Goal: Task Accomplishment & Management: Manage account settings

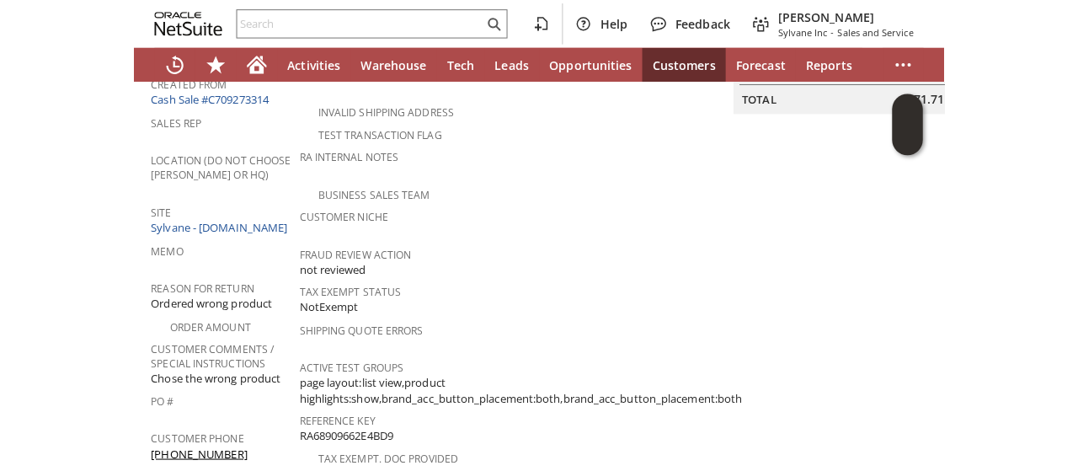
scroll to position [266, 0]
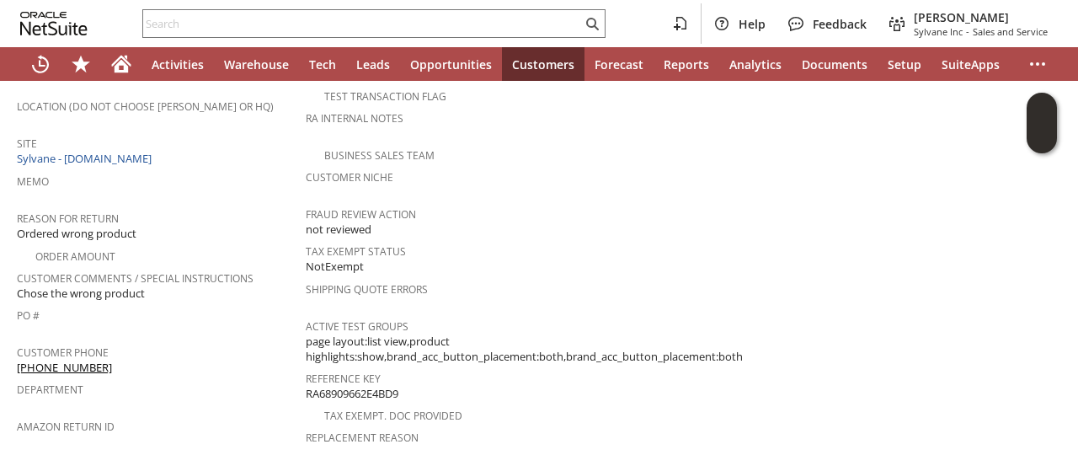
click at [182, 388] on tbody "Customer CU1230384 David Pincus Date 8/4/2025 Rtn. Auth. # RA88840 Created From…" at bounding box center [161, 214] width 289 height 622
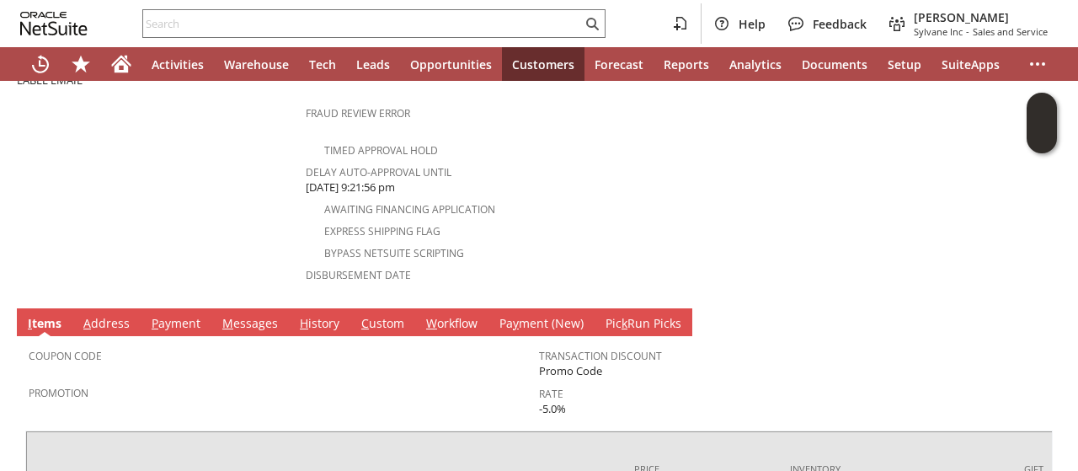
scroll to position [738, 0]
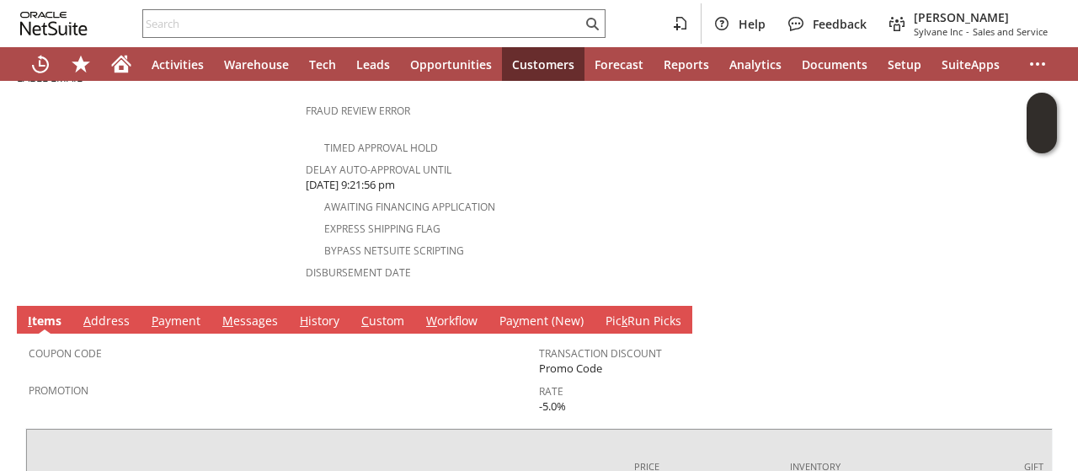
click at [104, 313] on link "A ddress" at bounding box center [106, 322] width 55 height 19
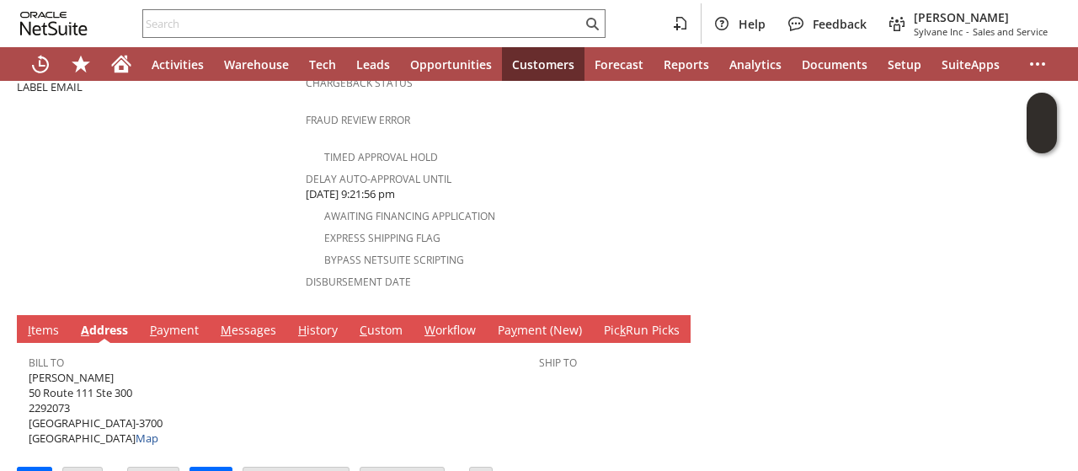
click at [116, 380] on span "David Pincus 50 Route 111 Ste 300 2292073 Smithtown NY 11787-3700 United States…" at bounding box center [96, 408] width 134 height 77
copy span "11787"
click at [34, 322] on link "I tems" at bounding box center [44, 331] width 40 height 19
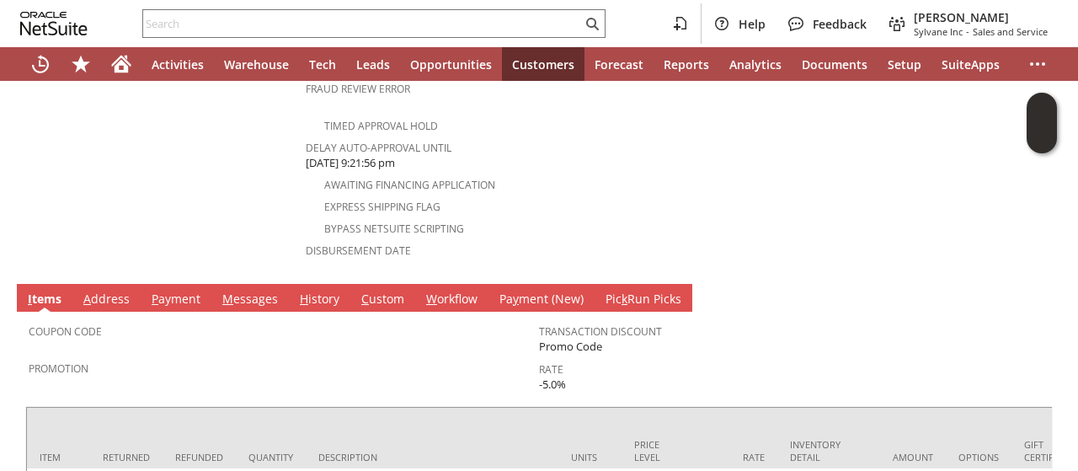
click at [130, 363] on div "Coupon Code Promotion Transaction Discount Promo Code Rate -5.0% Item Returned …" at bounding box center [539, 416] width 1028 height 209
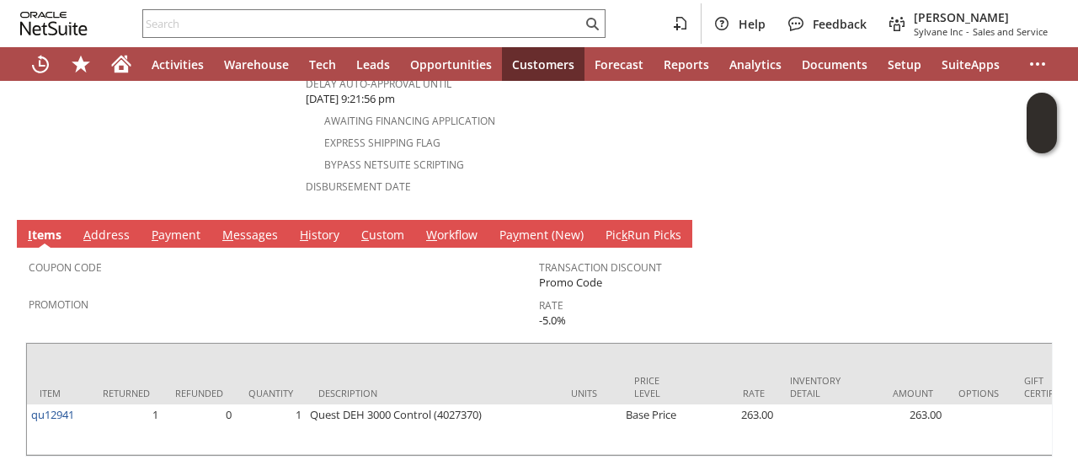
scroll to position [854, 0]
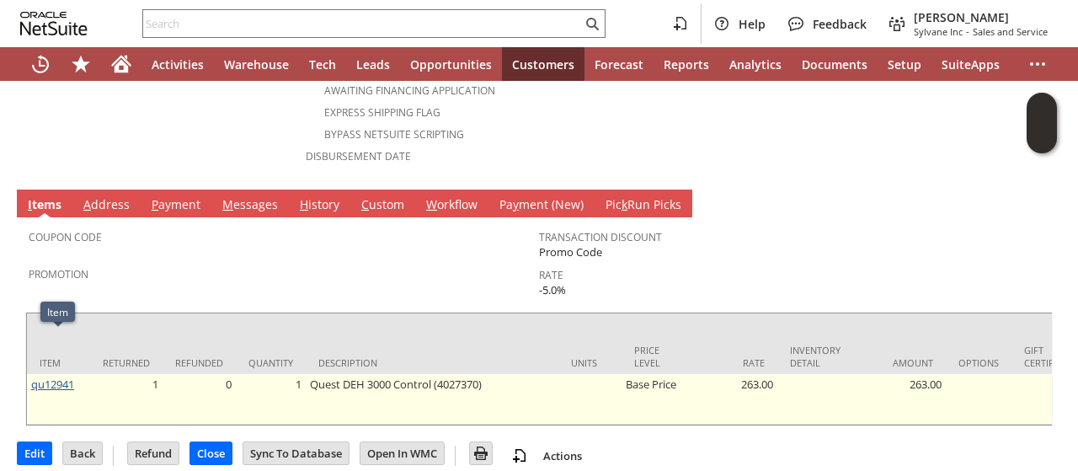
click at [67, 377] on link "qu12941" at bounding box center [52, 384] width 43 height 15
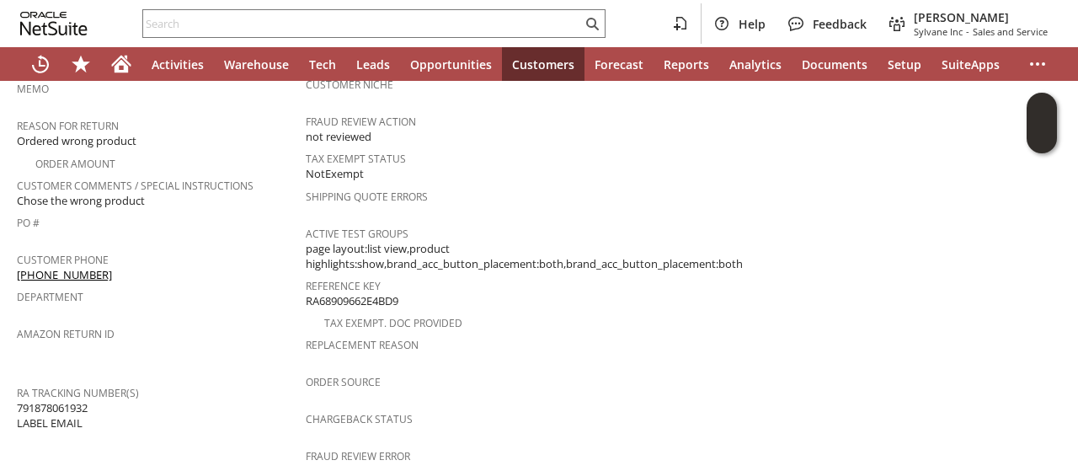
scroll to position [708, 0]
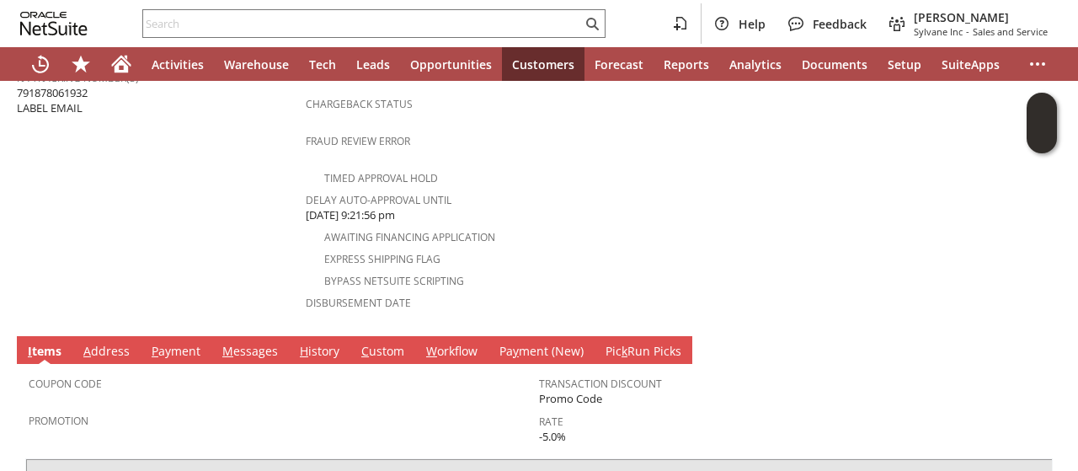
click at [108, 343] on link "A ddress" at bounding box center [106, 352] width 55 height 19
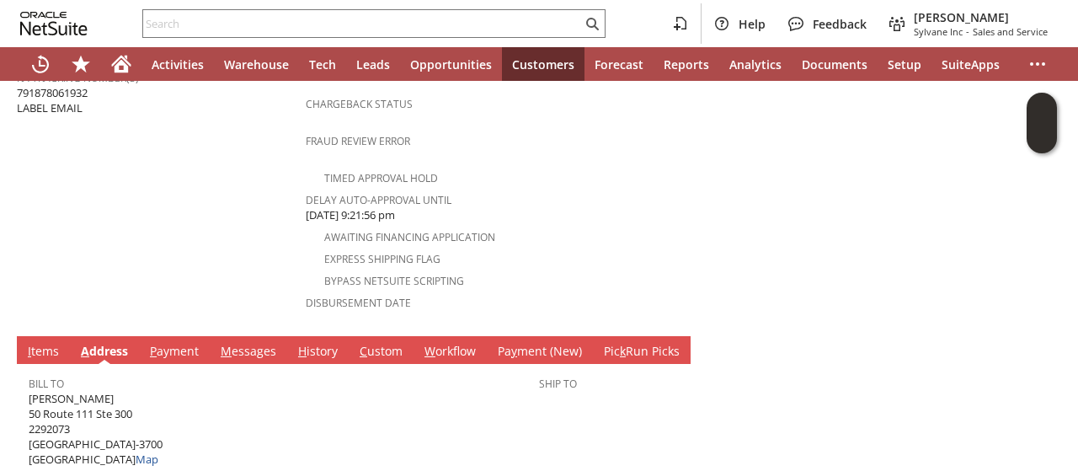
click at [92, 391] on span "David Pincus 50 Route 111 Ste 300 2292073 Smithtown NY 11787-3700 United States…" at bounding box center [96, 429] width 134 height 77
copy span "50 Route 111 Ste 300"
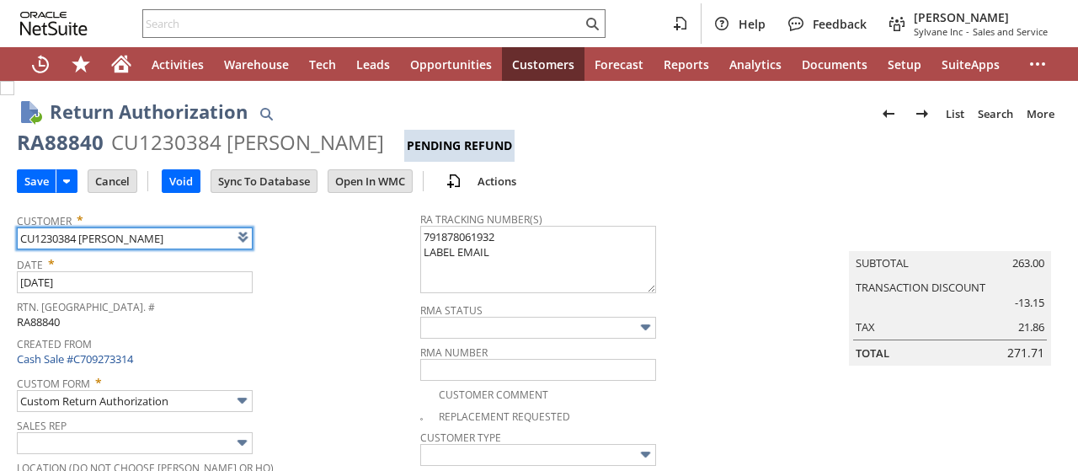
click at [296, 345] on span "Created From" at bounding box center [214, 341] width 395 height 19
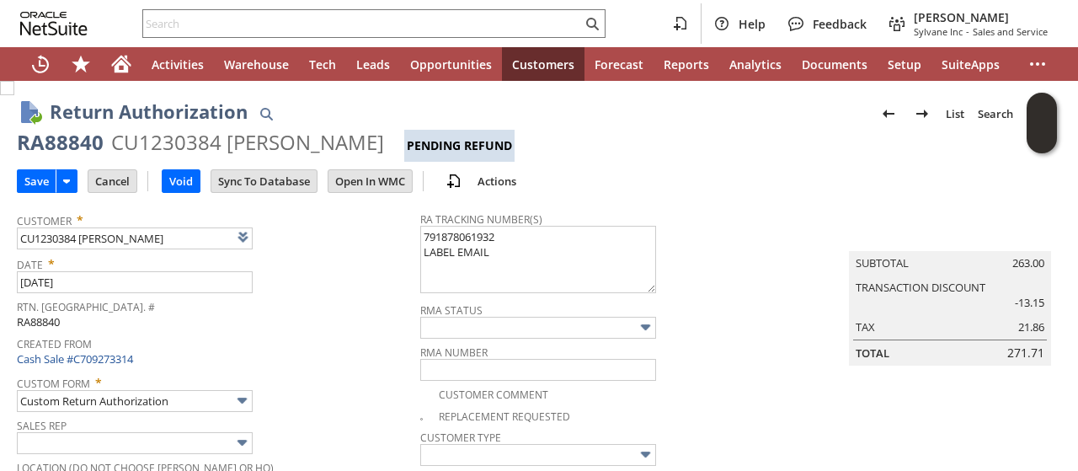
click at [296, 345] on span "Created From" at bounding box center [214, 341] width 395 height 19
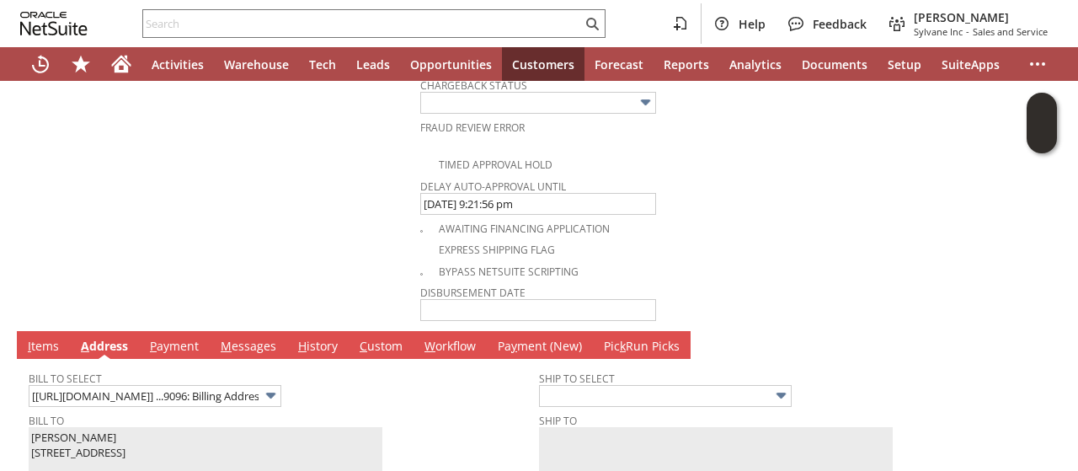
scroll to position [1002, 0]
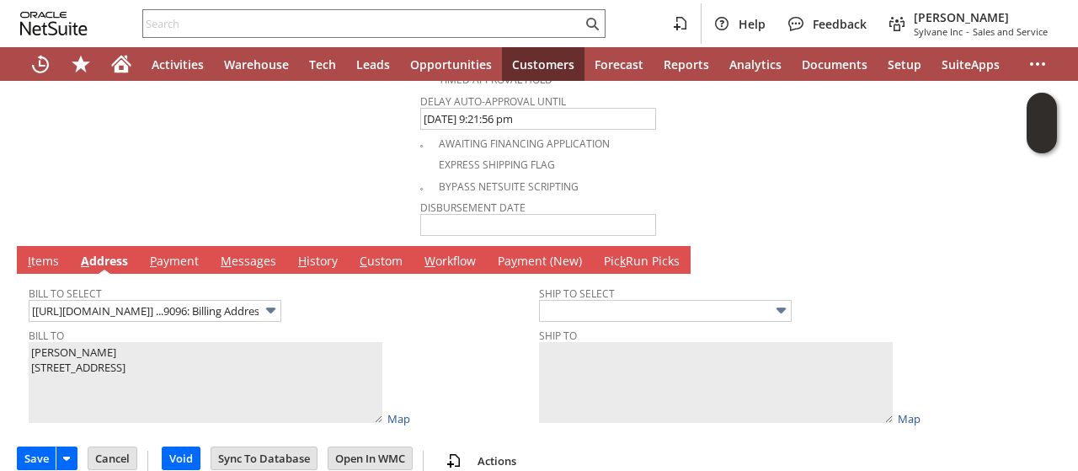
click at [51, 253] on link "I tems" at bounding box center [44, 262] width 40 height 19
type input "Add"
type input "Copy Previous"
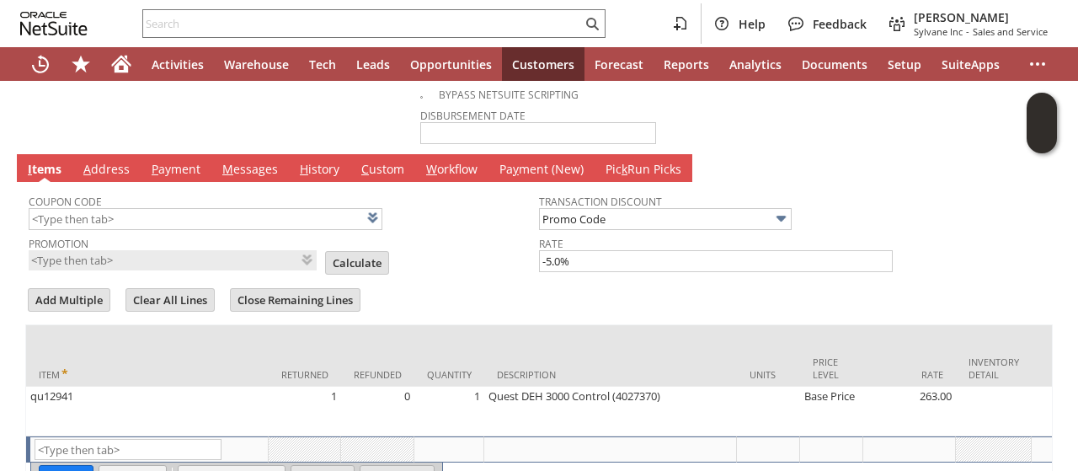
scroll to position [1170, 0]
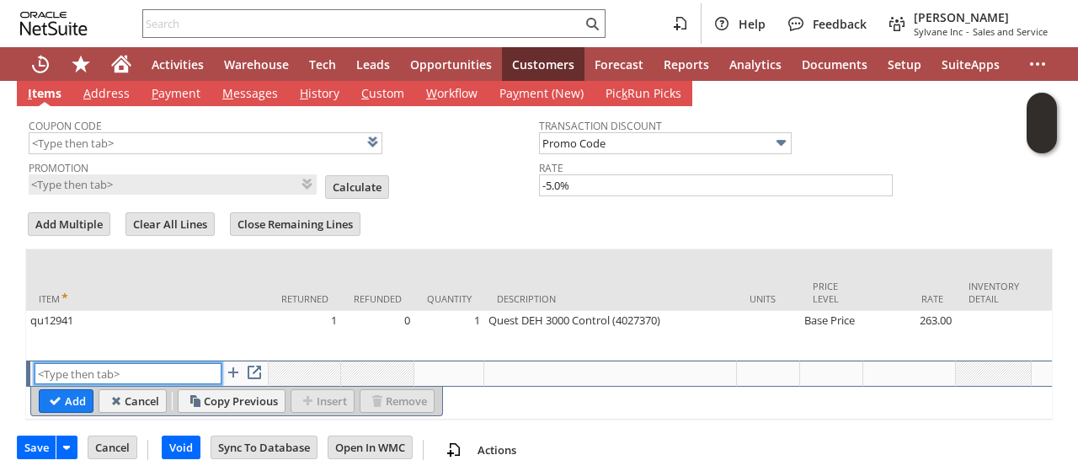
click at [69, 363] on input "text" at bounding box center [128, 373] width 187 height 21
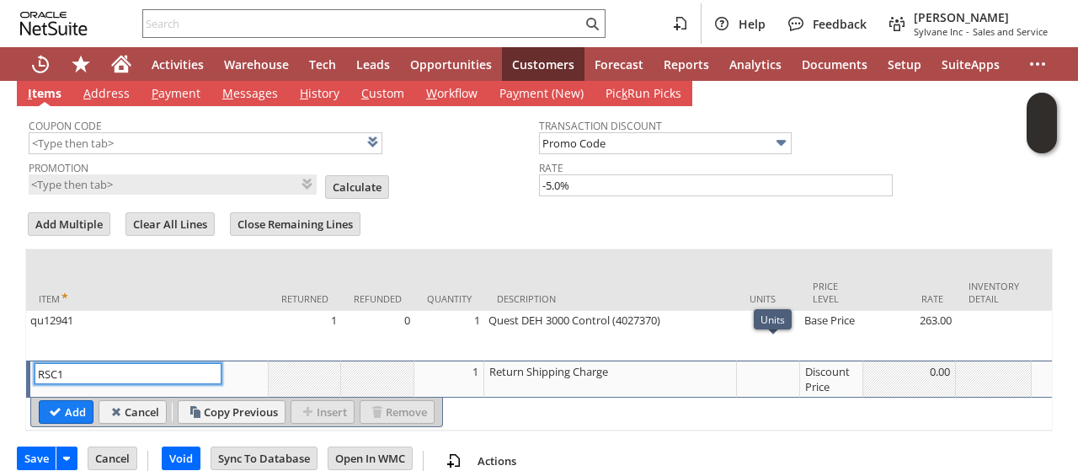
type input "RSC1"
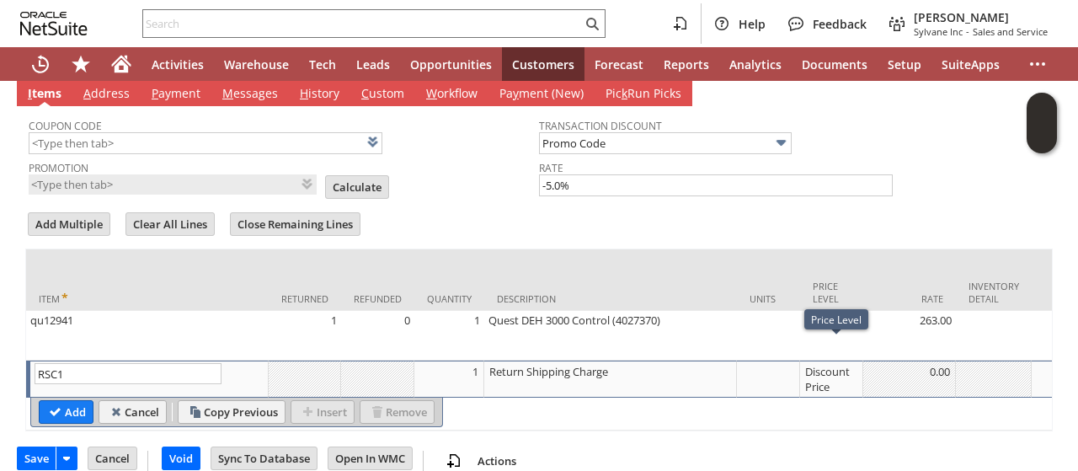
click at [825, 363] on div "Discount Price" at bounding box center [831, 379] width 54 height 32
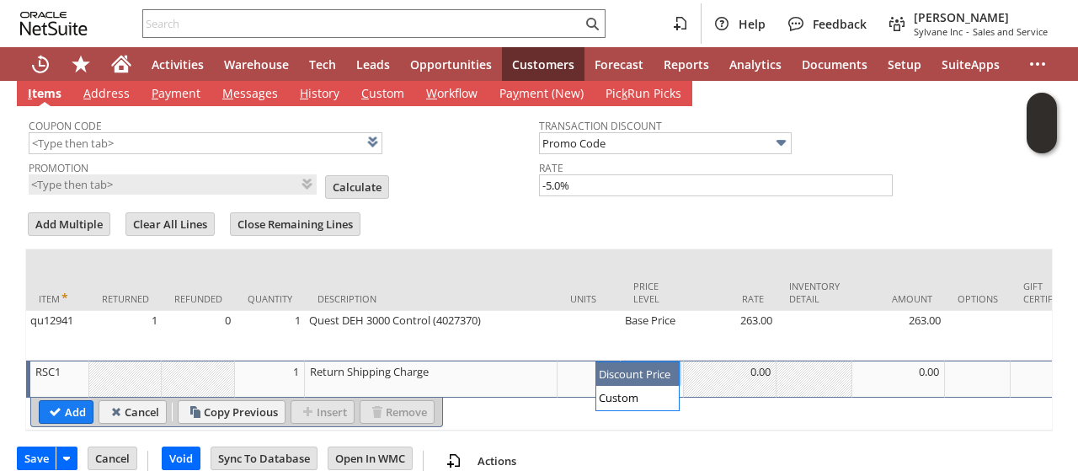
scroll to position [0, 0]
click at [665, 364] on img at bounding box center [668, 373] width 19 height 19
type input "Custom"
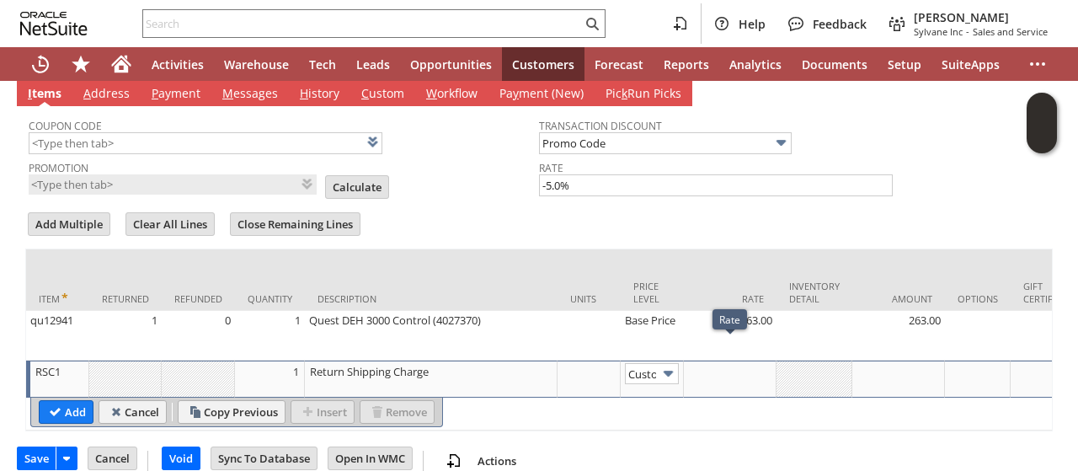
click at [714, 361] on td at bounding box center [730, 379] width 93 height 37
type input "-11.88"
click at [77, 401] on input "Add" at bounding box center [66, 412] width 53 height 22
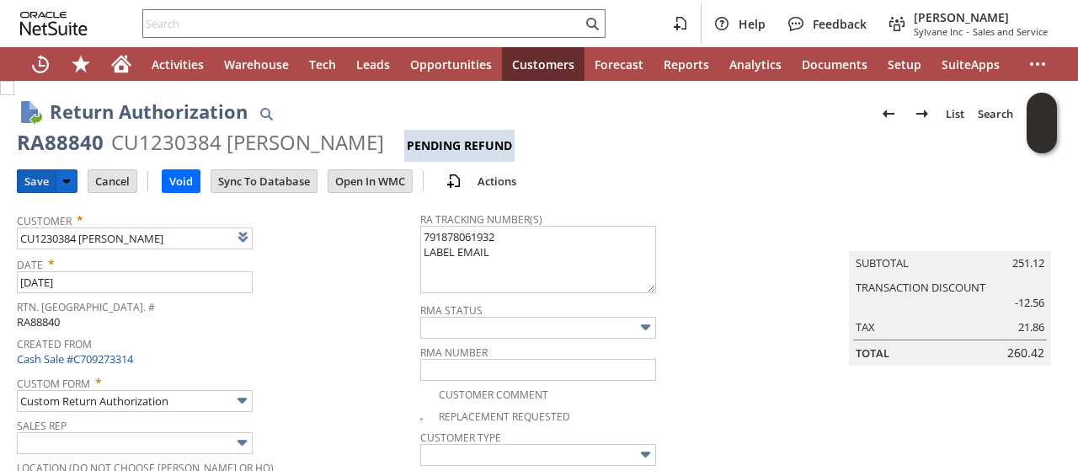
click at [39, 183] on input "Save" at bounding box center [37, 181] width 38 height 22
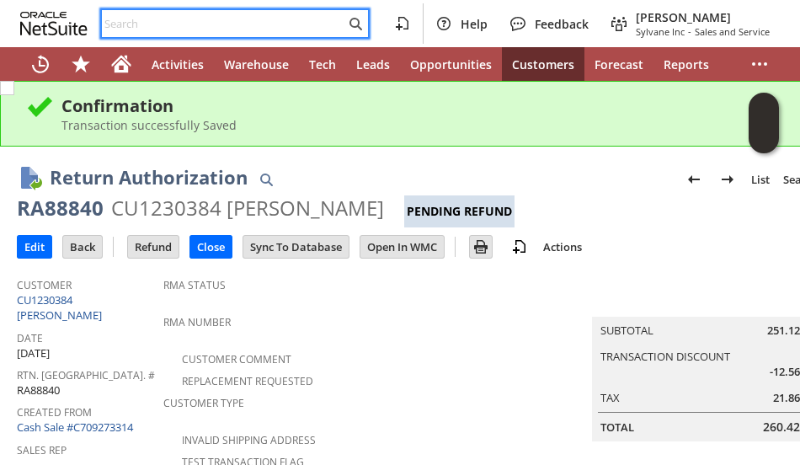
click at [180, 24] on input "text" at bounding box center [223, 23] width 243 height 20
paste input "RA89138"
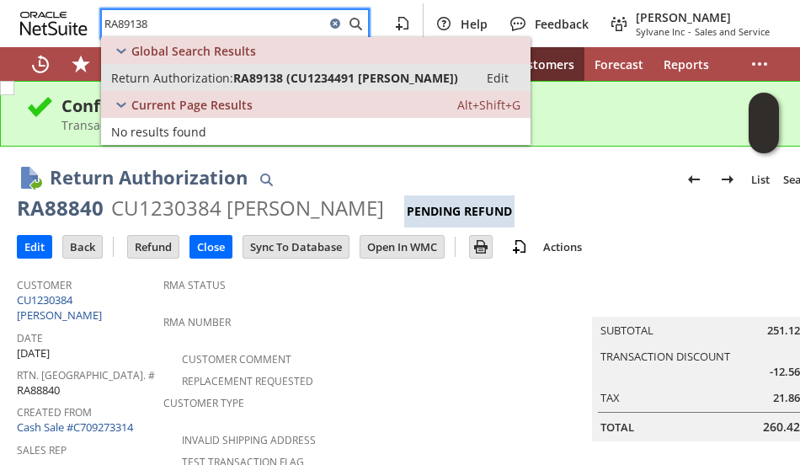
type input "RA89138"
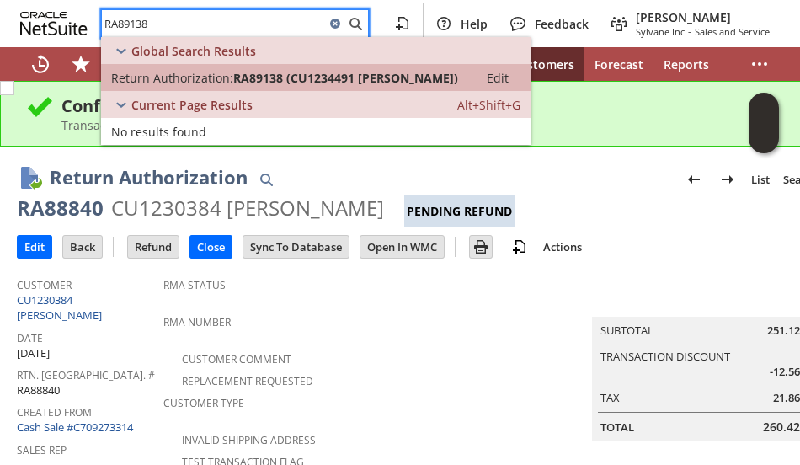
click at [217, 77] on span "Return Authorization:" at bounding box center [172, 78] width 122 height 16
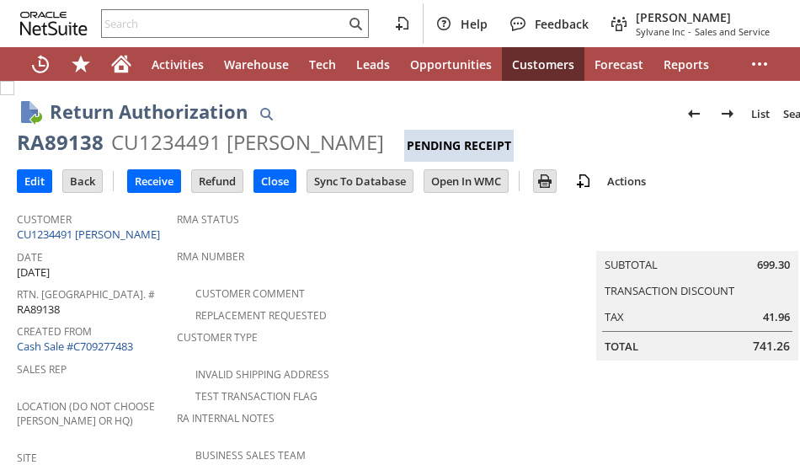
click at [422, 264] on div "RMA Number" at bounding box center [386, 261] width 419 height 35
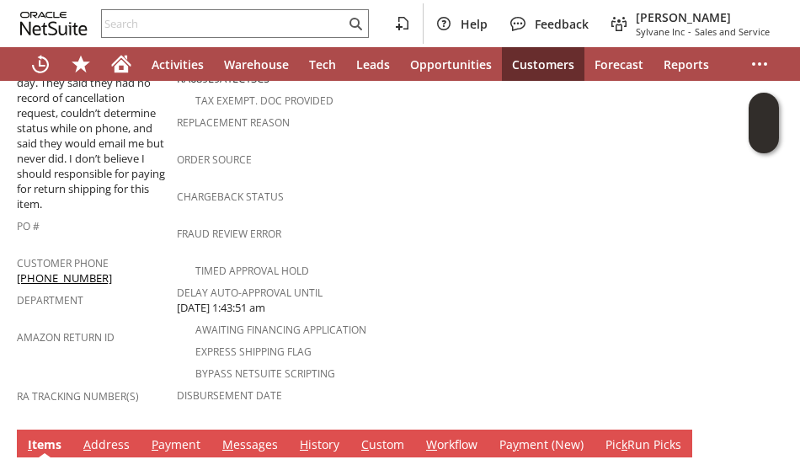
scroll to position [640, 0]
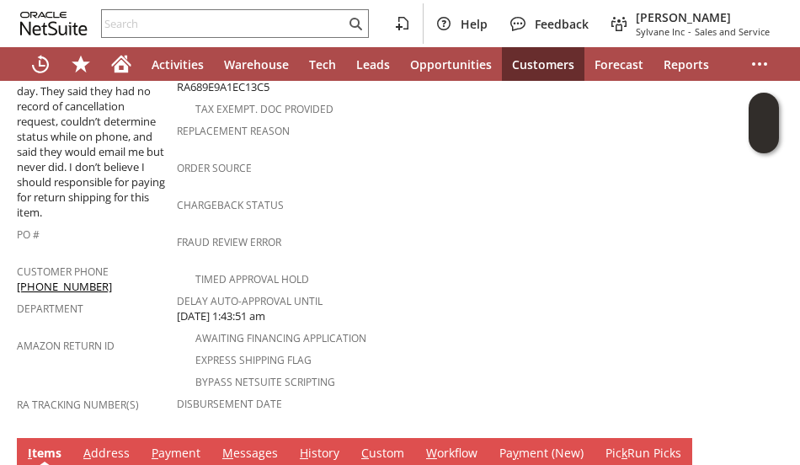
click at [384, 188] on tbody "RMA Status RMA Number Customer Comment Replacement Requested Customer Type Inva…" at bounding box center [390, 13] width 427 height 832
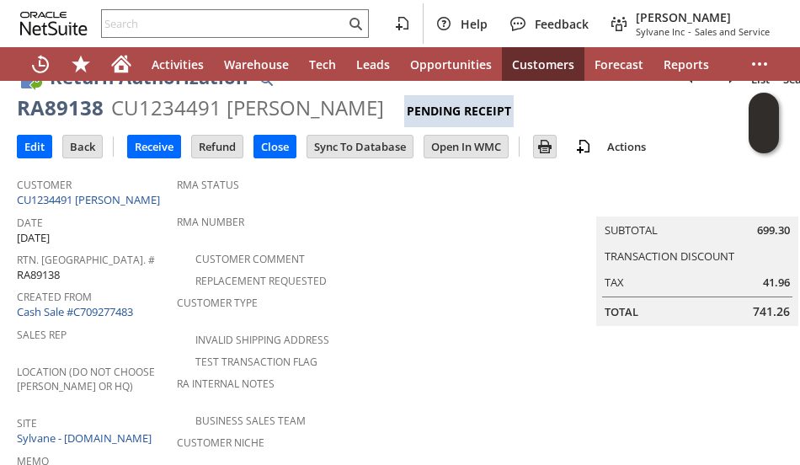
scroll to position [0, 0]
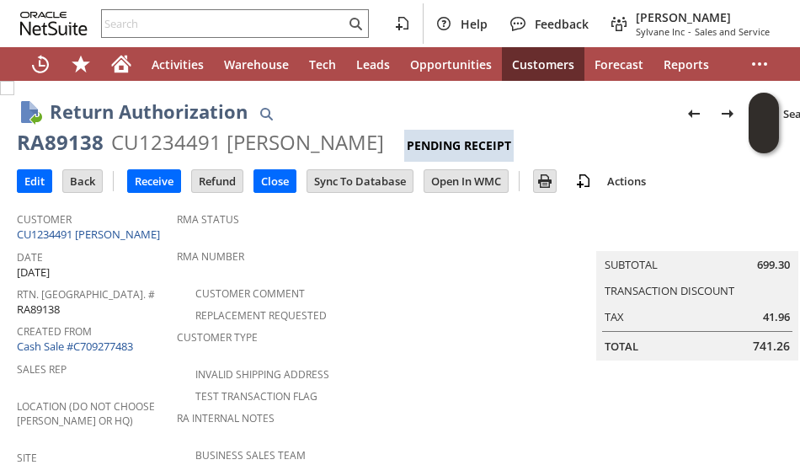
click at [60, 143] on div "RA89138" at bounding box center [60, 142] width 87 height 27
copy div "RA89138"
click at [191, 11] on div at bounding box center [235, 23] width 268 height 29
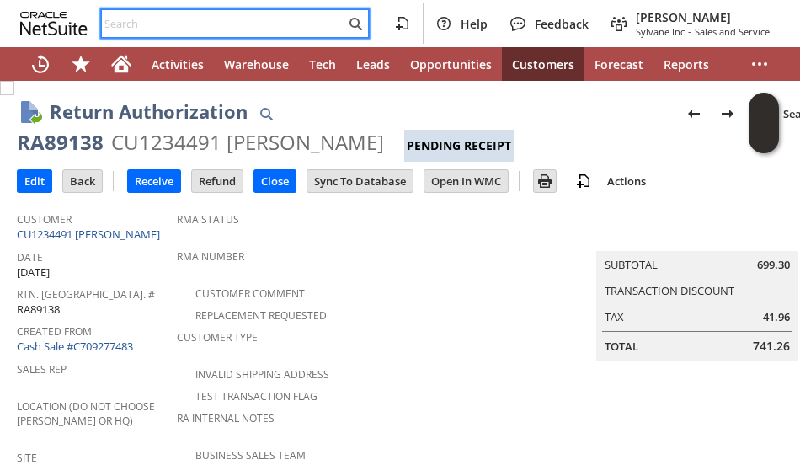
click at [187, 20] on input "text" at bounding box center [223, 23] width 243 height 20
paste input "7576426152"
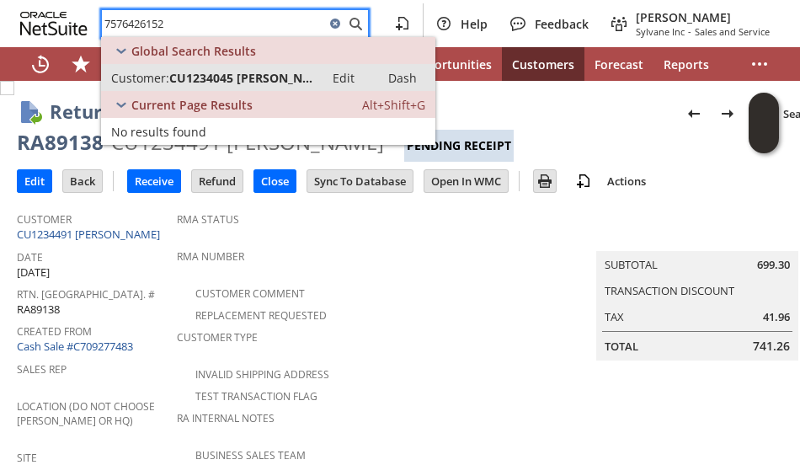
type input "7576426152"
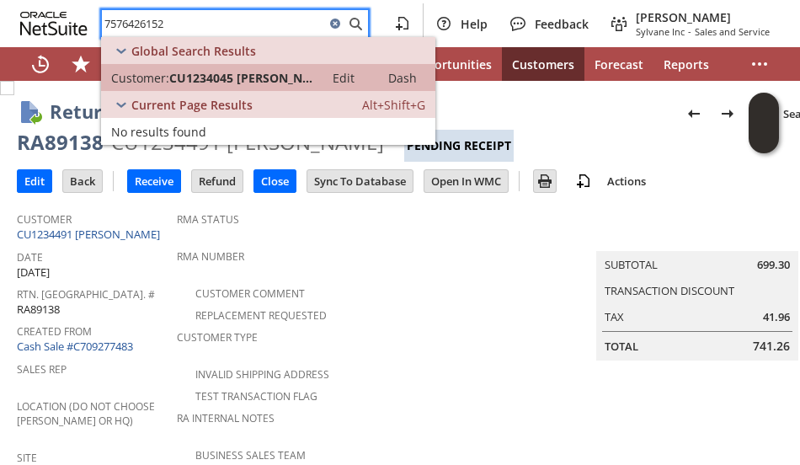
click at [217, 75] on span "CU1234045 [PERSON_NAME]" at bounding box center [241, 78] width 145 height 16
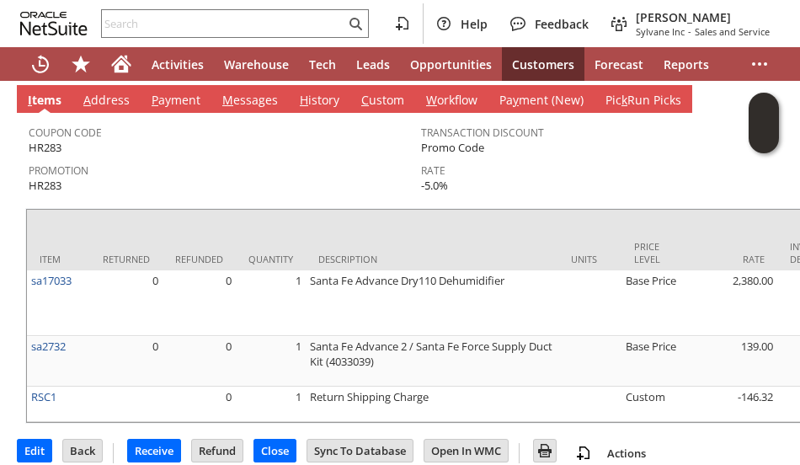
scroll to position [958, 0]
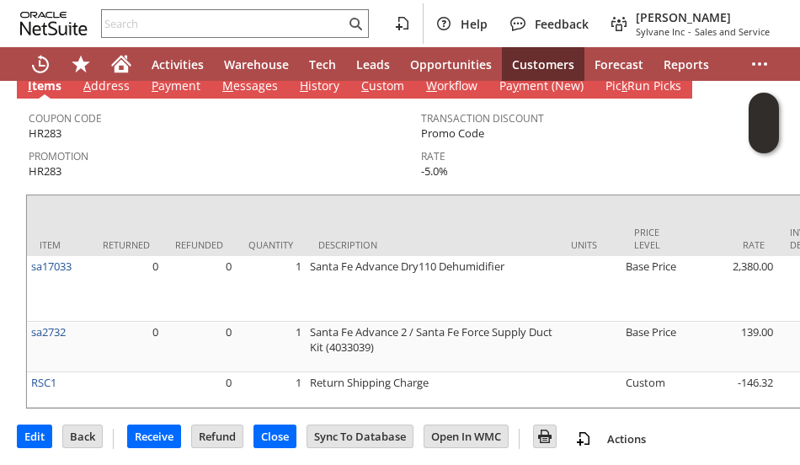
click at [200, 144] on div "Promotion HR283" at bounding box center [221, 162] width 384 height 36
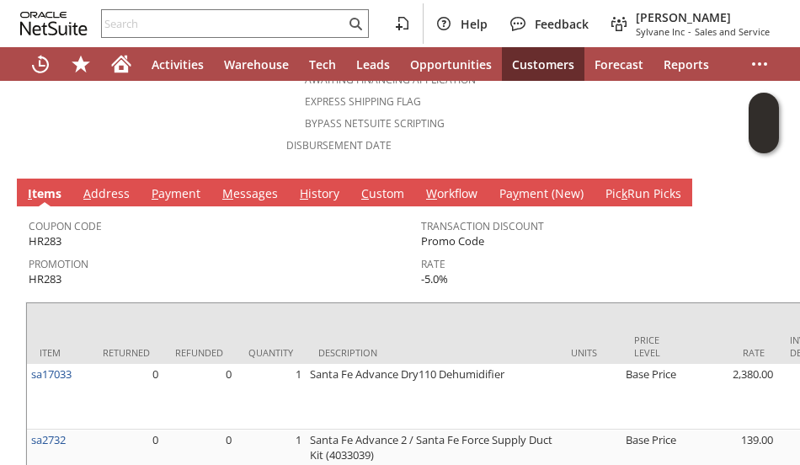
scroll to position [823, 0]
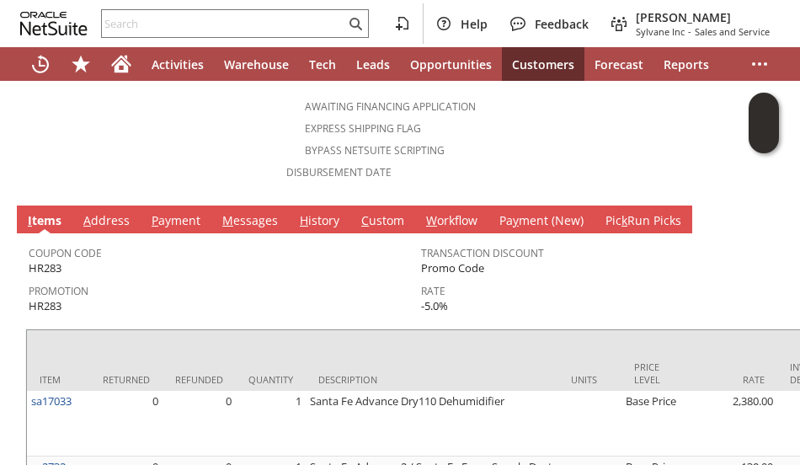
click at [320, 212] on link "H istory" at bounding box center [320, 221] width 48 height 19
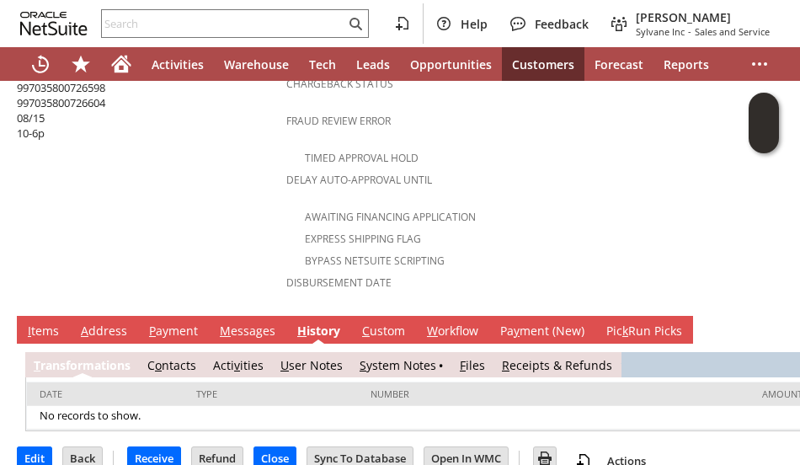
scroll to position [0, 0]
click at [382, 357] on link "S ystem Notes" at bounding box center [398, 365] width 77 height 16
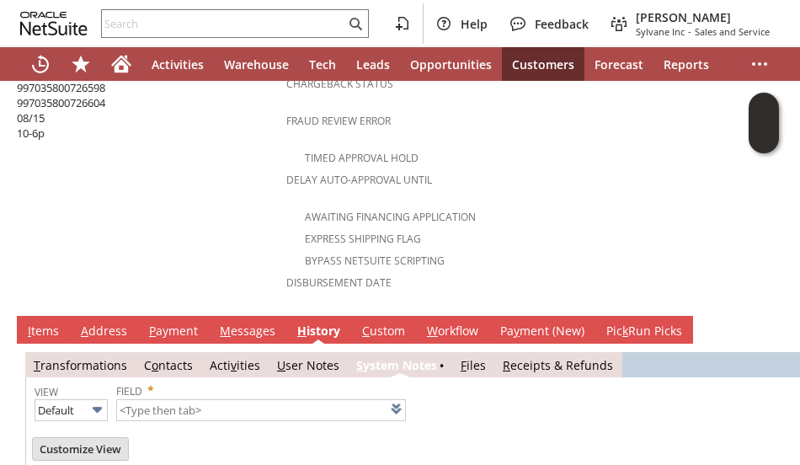
type input "1 to 25 of 77"
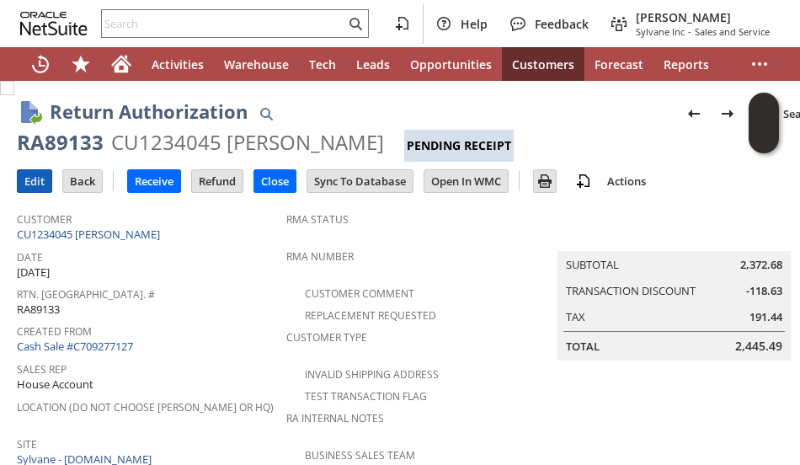
click at [37, 176] on input "Edit" at bounding box center [35, 181] width 34 height 22
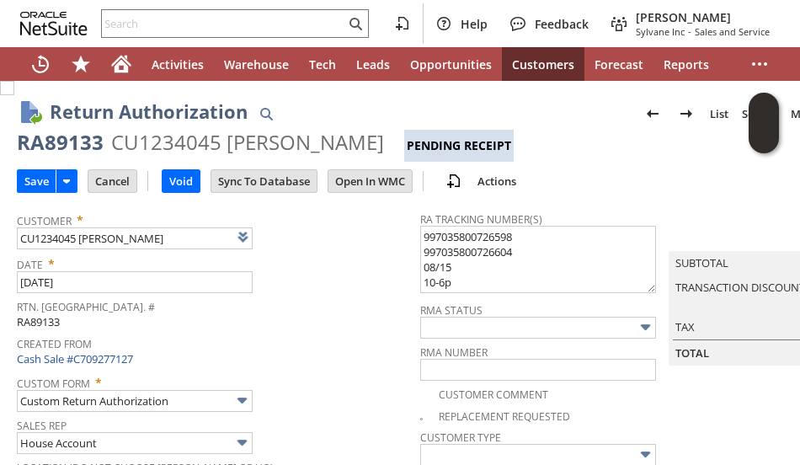
click at [315, 289] on div "Date * [DATE]" at bounding box center [214, 272] width 395 height 42
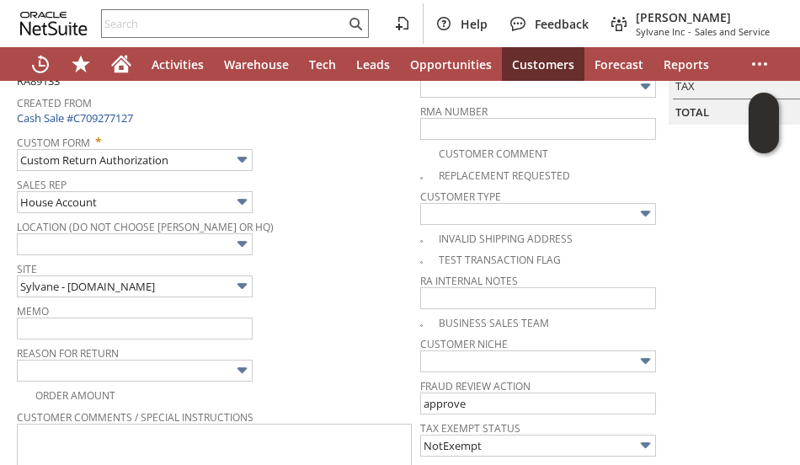
scroll to position [371, 0]
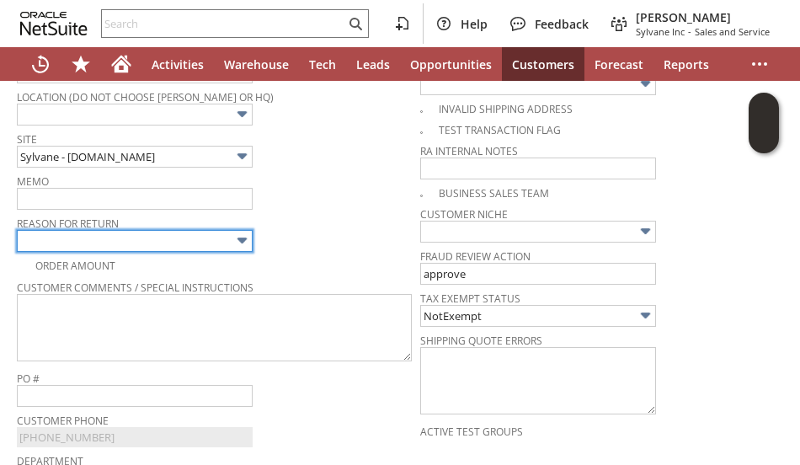
click at [193, 232] on input "text" at bounding box center [135, 241] width 236 height 22
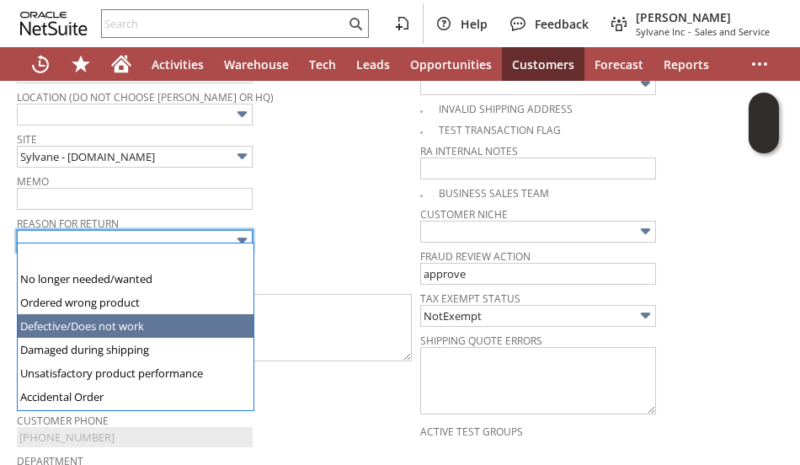
type input "Defective/Does not work"
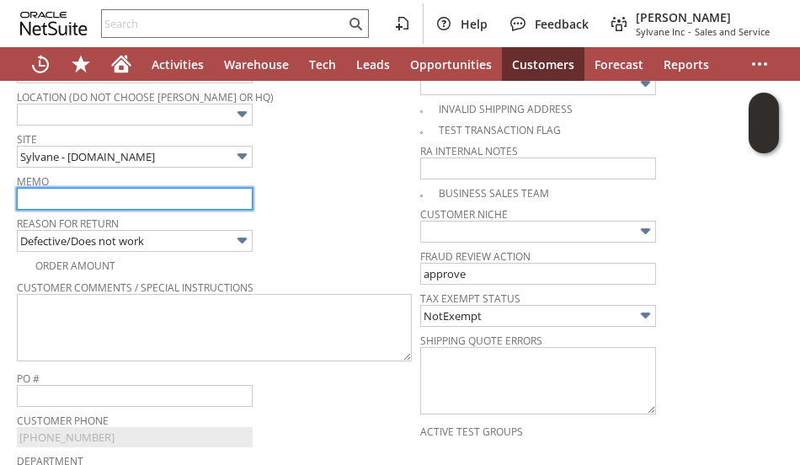
click at [190, 195] on input "text" at bounding box center [135, 199] width 236 height 22
type input "Customer stated product is making loud noise."
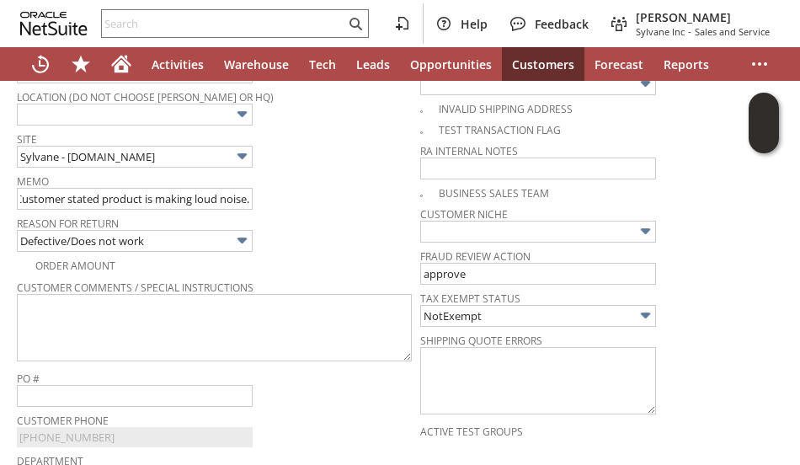
scroll to position [0, 0]
click at [8, 295] on div "Return Authorization List Search More Add To Shortcuts RA89133 CU1234045 Roy Ha…" at bounding box center [421, 372] width 842 height 1325
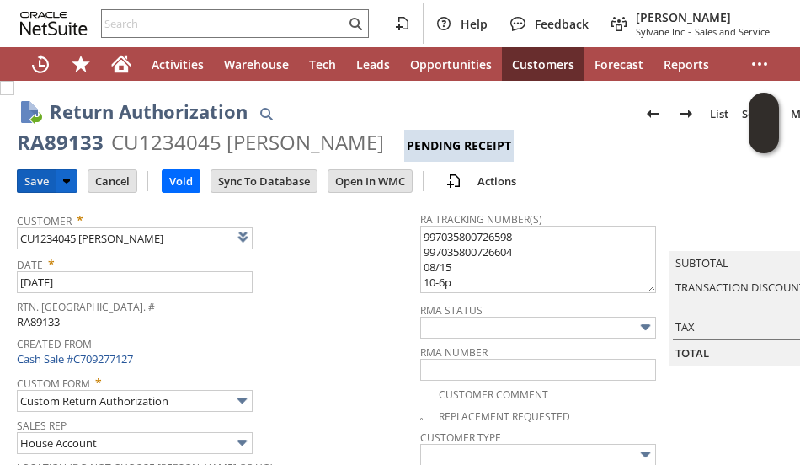
click at [35, 178] on input "Save" at bounding box center [37, 181] width 38 height 22
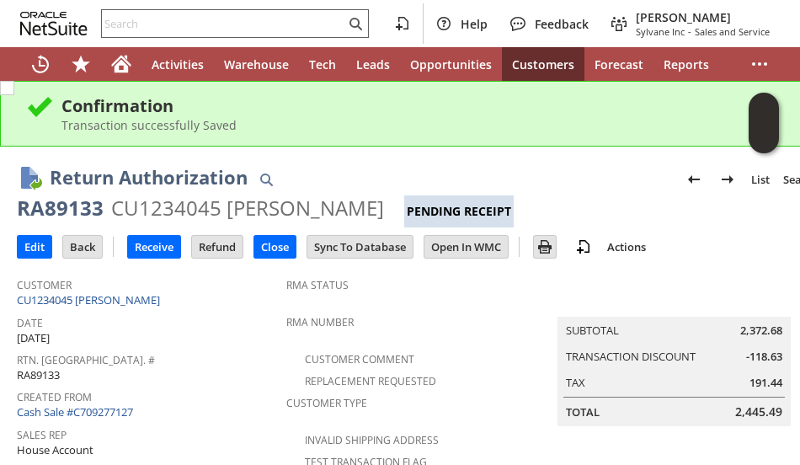
click at [133, 23] on input "text" at bounding box center [223, 23] width 243 height 20
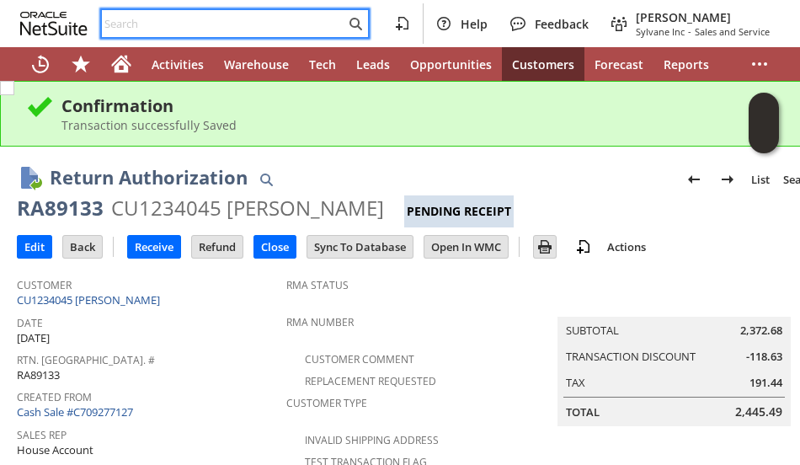
paste input "4125352609"
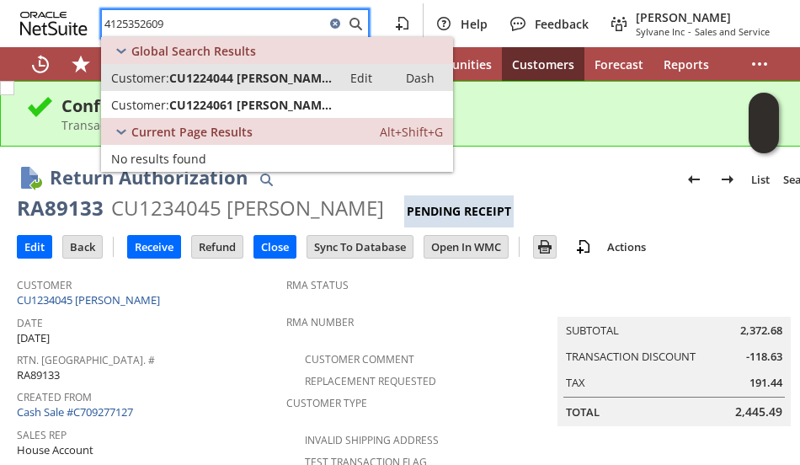
type input "4125352609"
click at [234, 88] on link "Customer: CU1224044 James Froehlich Edit Dash" at bounding box center [277, 77] width 352 height 27
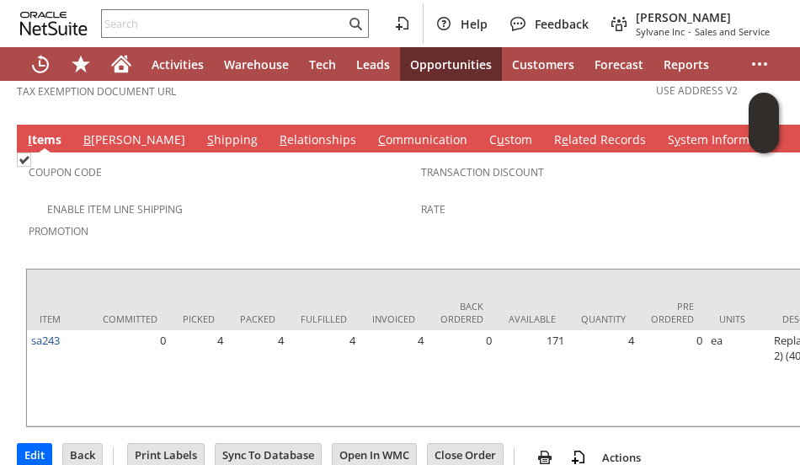
click at [275, 197] on div "Enable Item Line Shipping" at bounding box center [225, 207] width 393 height 20
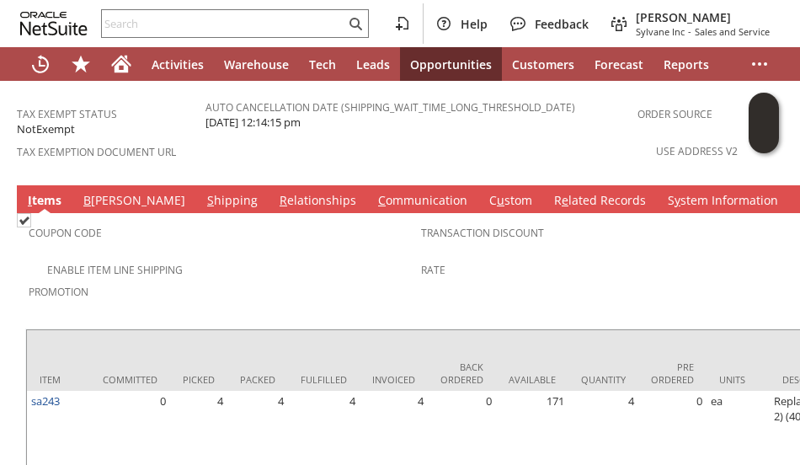
scroll to position [1248, 0]
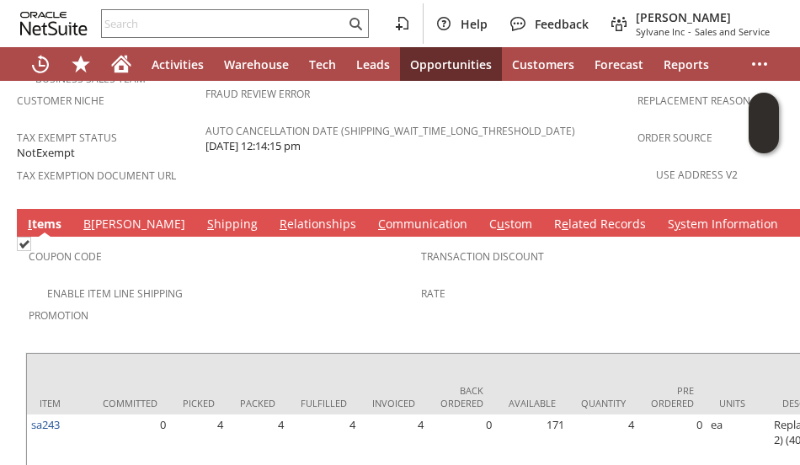
click at [203, 216] on link "S hipping" at bounding box center [232, 225] width 59 height 19
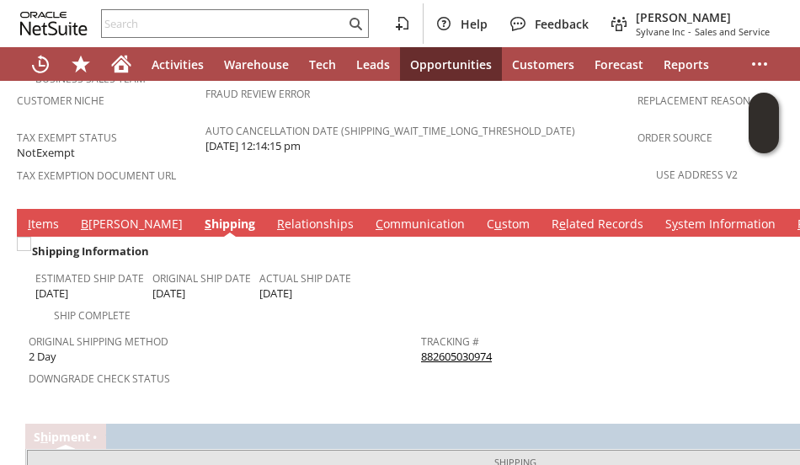
click at [278, 329] on div "Original Shipping Method 2 Day" at bounding box center [221, 346] width 384 height 35
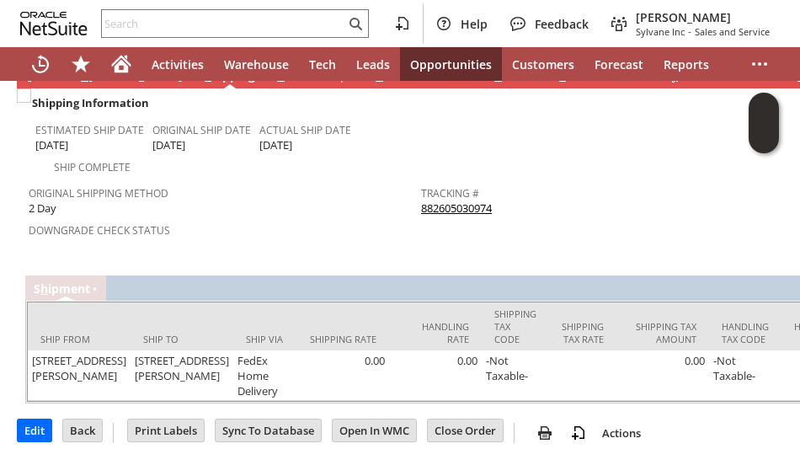
click at [243, 218] on span "Downgrade Check Status" at bounding box center [221, 227] width 384 height 19
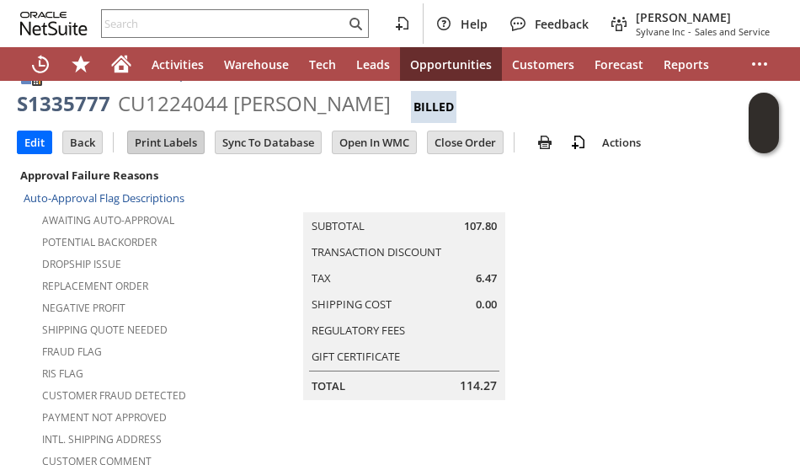
scroll to position [0, 0]
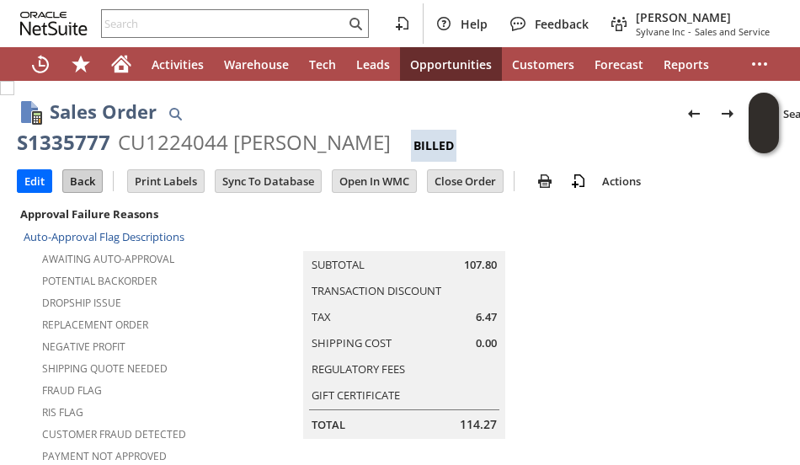
click at [83, 184] on input "Back" at bounding box center [82, 181] width 39 height 22
